Goal: Download file/media

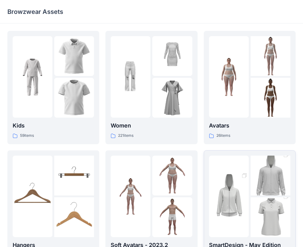
click at [260, 194] on img at bounding box center [271, 176] width 40 height 60
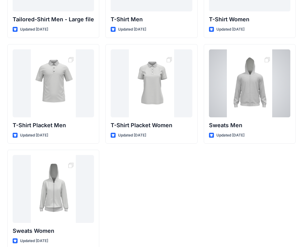
scroll to position [102, 0]
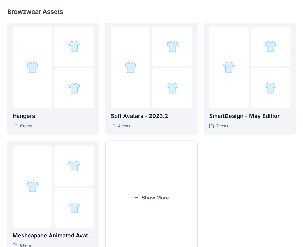
scroll to position [153, 0]
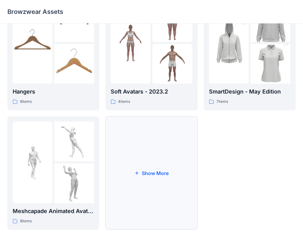
click at [131, 172] on button "Show More" at bounding box center [151, 172] width 92 height 113
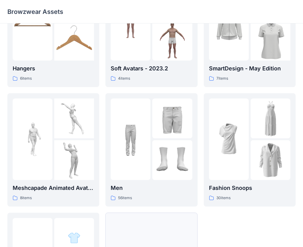
scroll to position [180, 0]
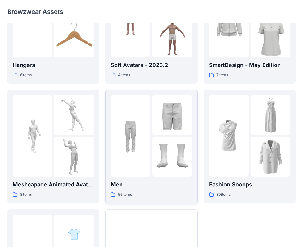
click at [146, 126] on img at bounding box center [131, 136] width 40 height 40
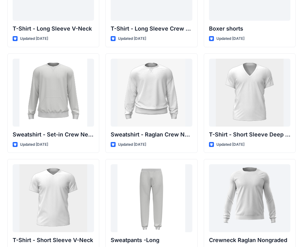
scroll to position [463, 0]
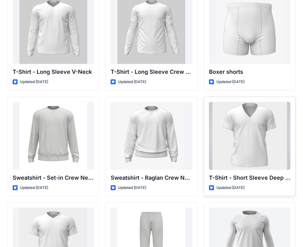
click at [253, 120] on div at bounding box center [249, 136] width 81 height 68
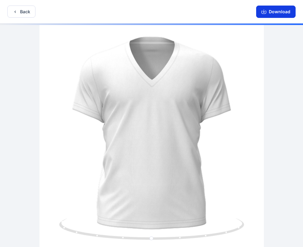
click at [276, 11] on button "Download" at bounding box center [275, 12] width 39 height 12
